Goal: Navigation & Orientation: Go to known website

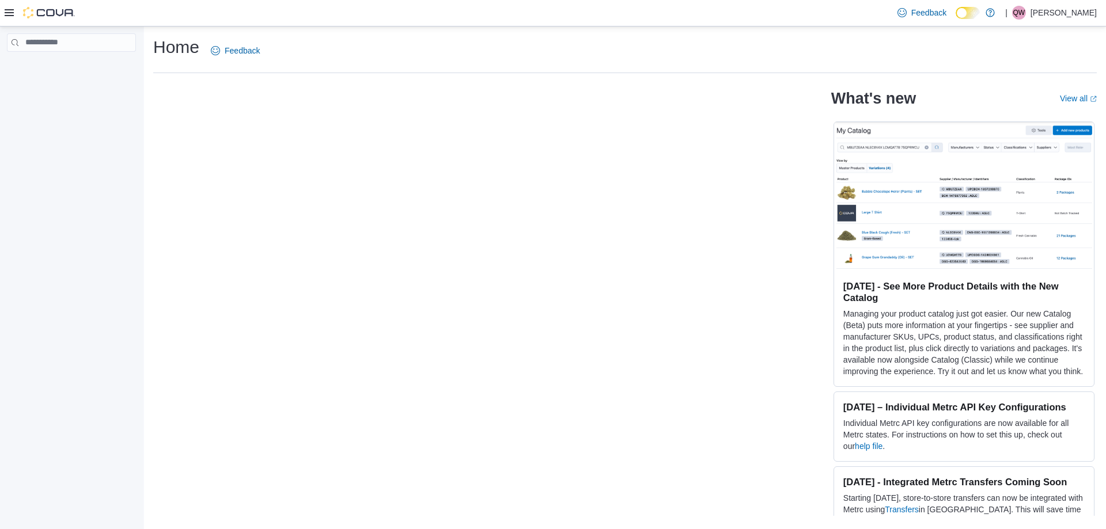
click at [1088, 16] on p "[PERSON_NAME]" at bounding box center [1064, 13] width 66 height 14
